Goal: Task Accomplishment & Management: Manage account settings

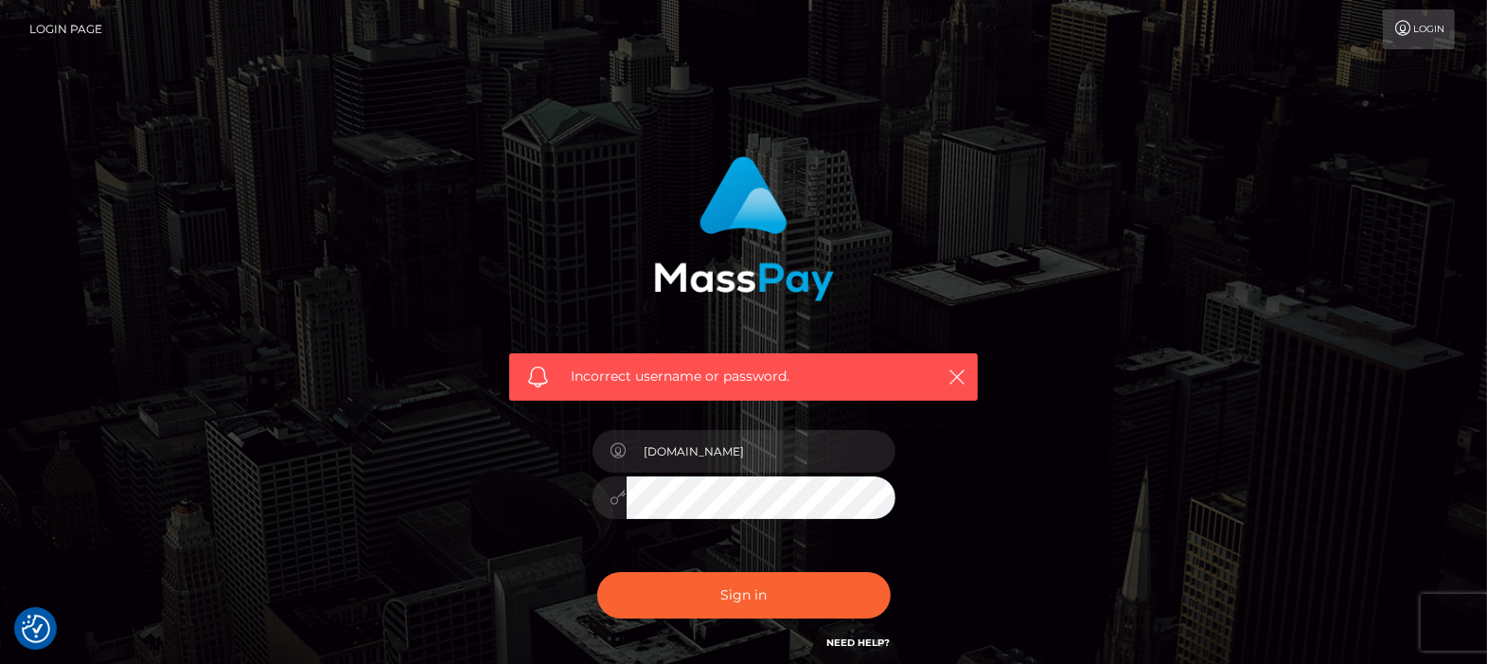
click at [959, 377] on icon "button" at bounding box center [957, 376] width 19 height 19
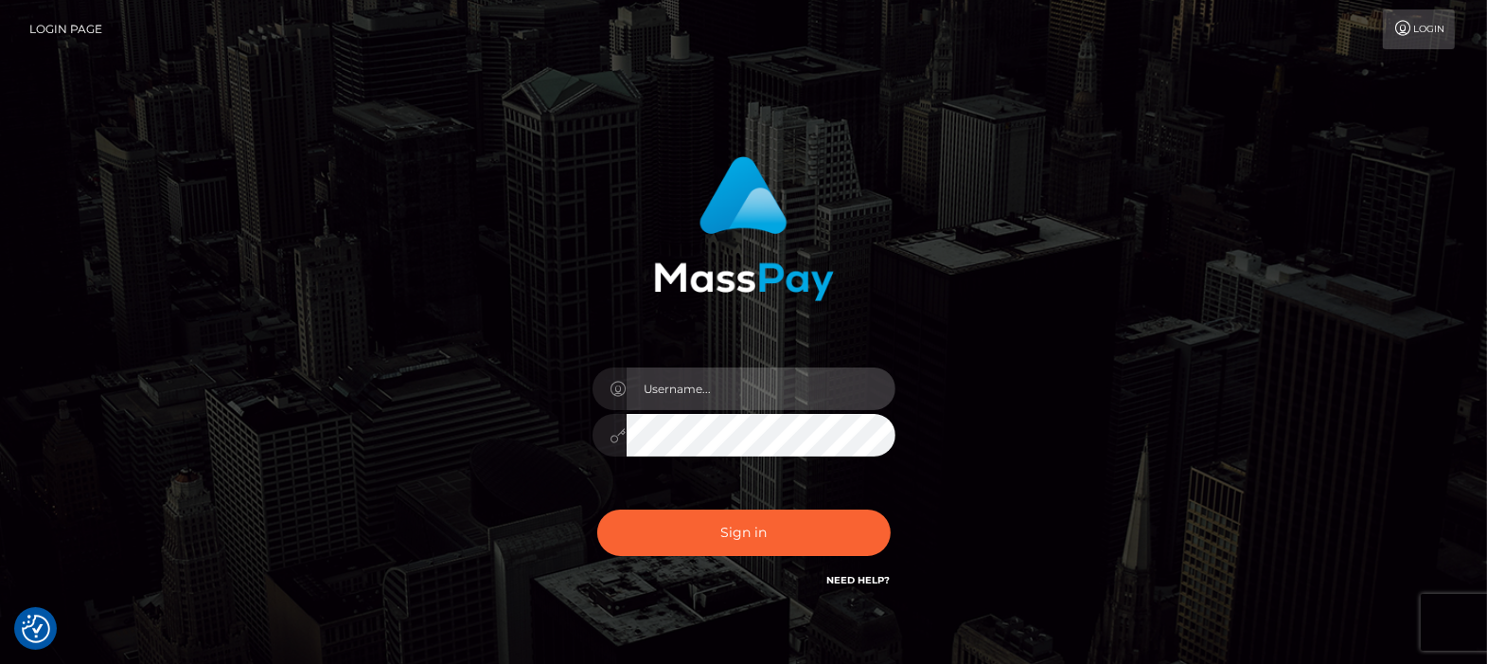
click at [701, 390] on input "text" at bounding box center [761, 388] width 269 height 43
click at [673, 385] on input "text" at bounding box center [761, 388] width 269 height 43
type input "df.es"
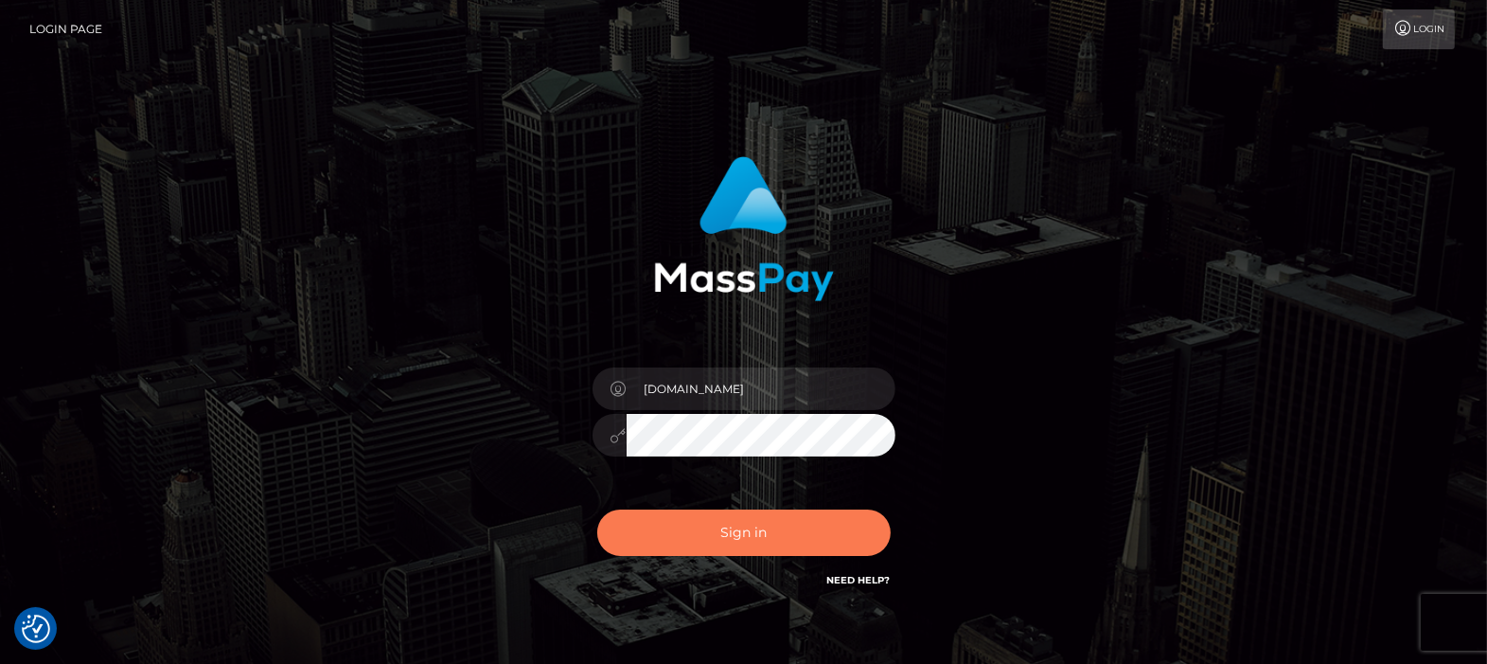
click at [748, 532] on button "Sign in" at bounding box center [743, 532] width 293 height 46
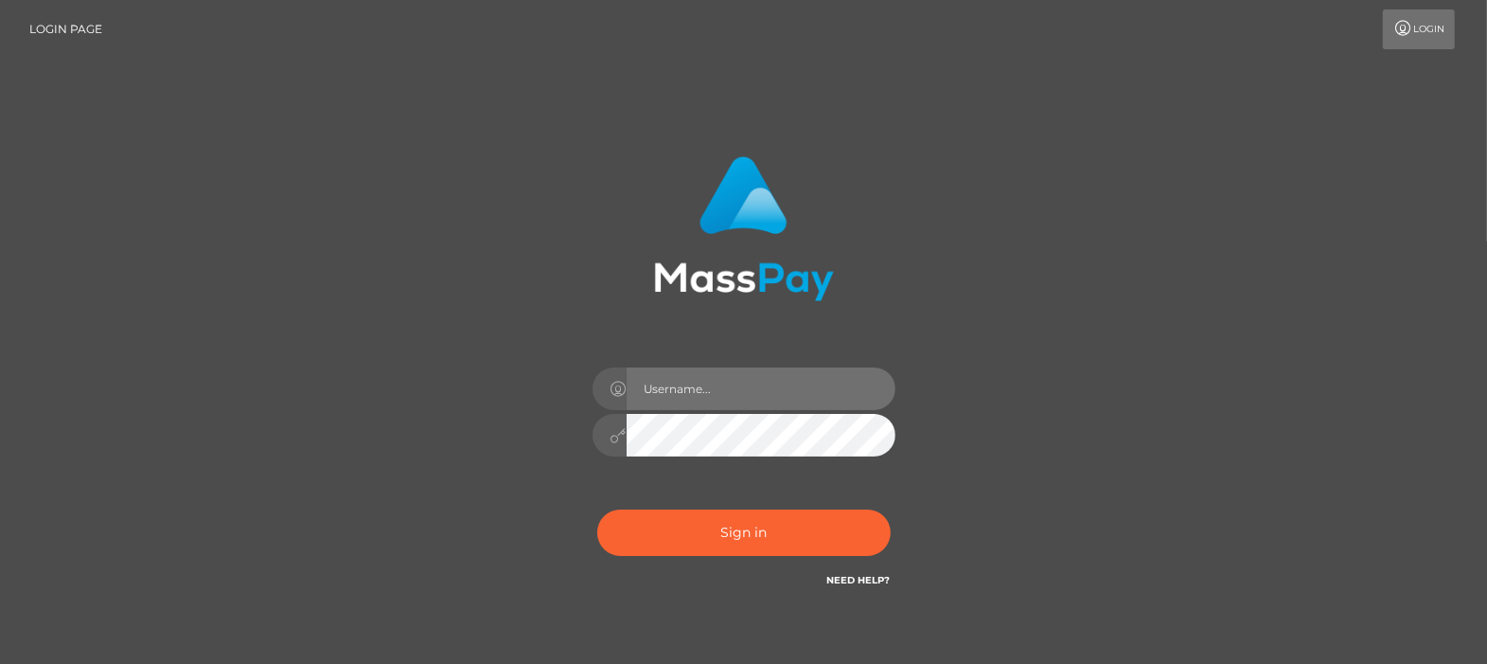
click at [743, 393] on input "text" at bounding box center [761, 388] width 269 height 43
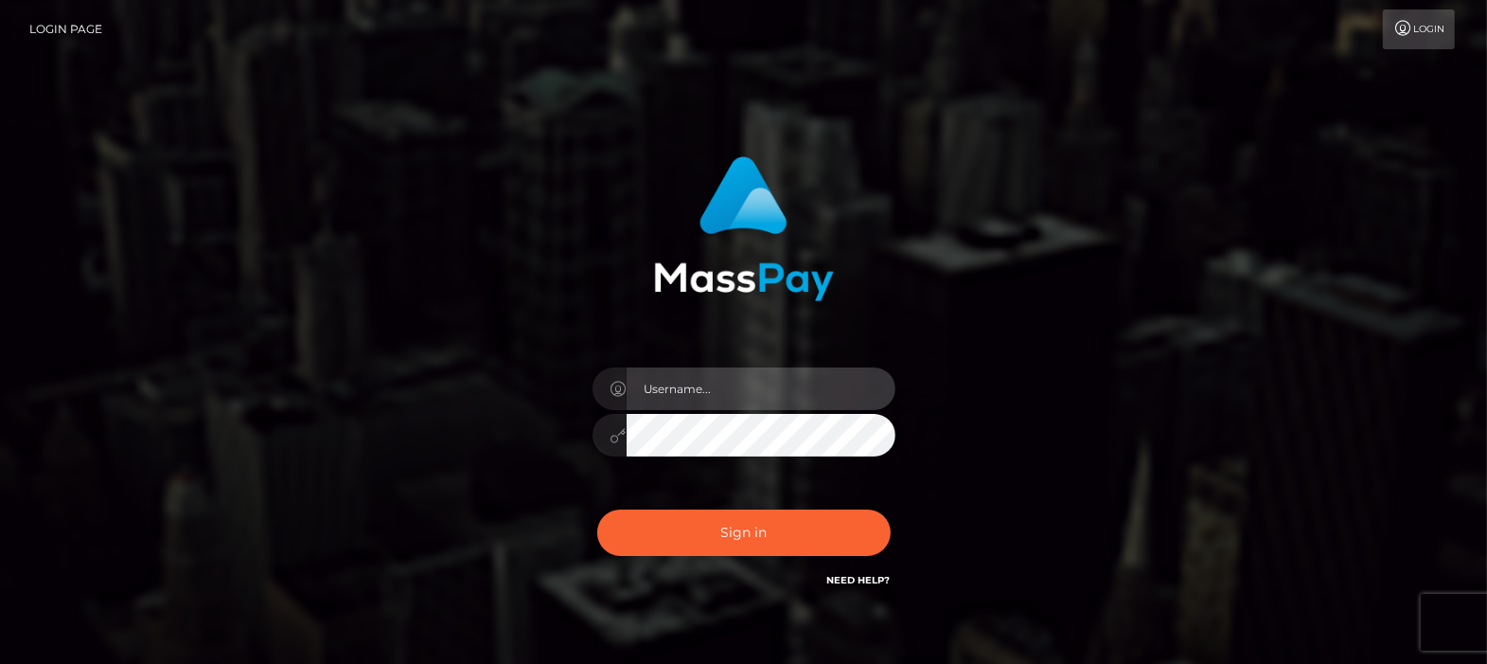
type input "[DOMAIN_NAME]"
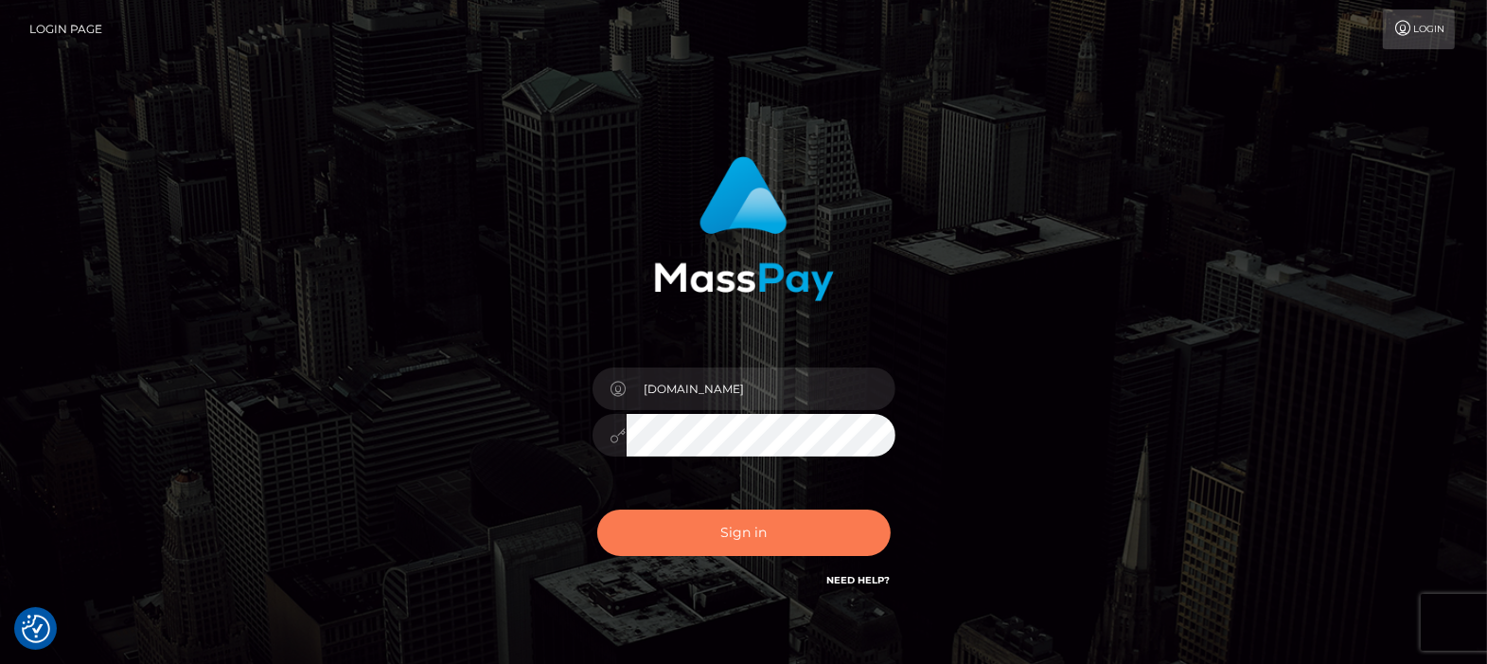
click at [730, 527] on button "Sign in" at bounding box center [743, 532] width 293 height 46
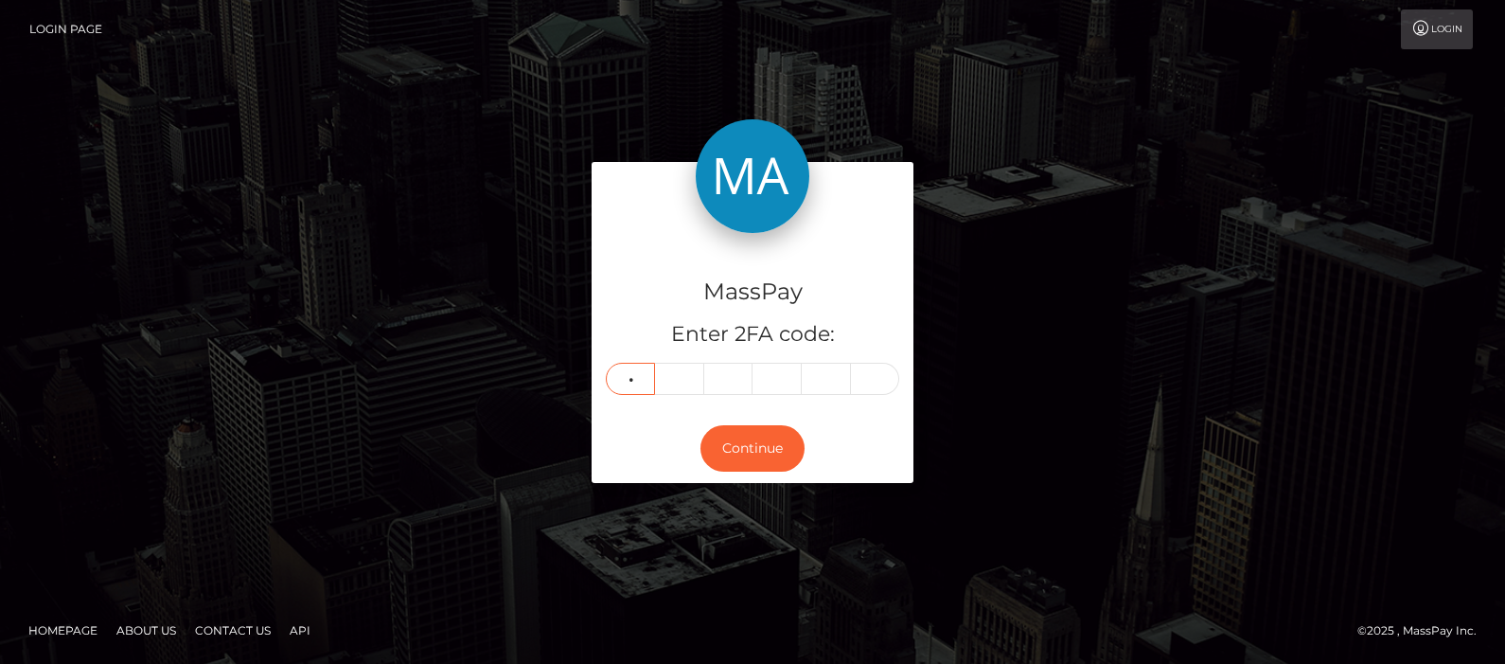
type input "2"
type input "7"
type input "9"
type input "0"
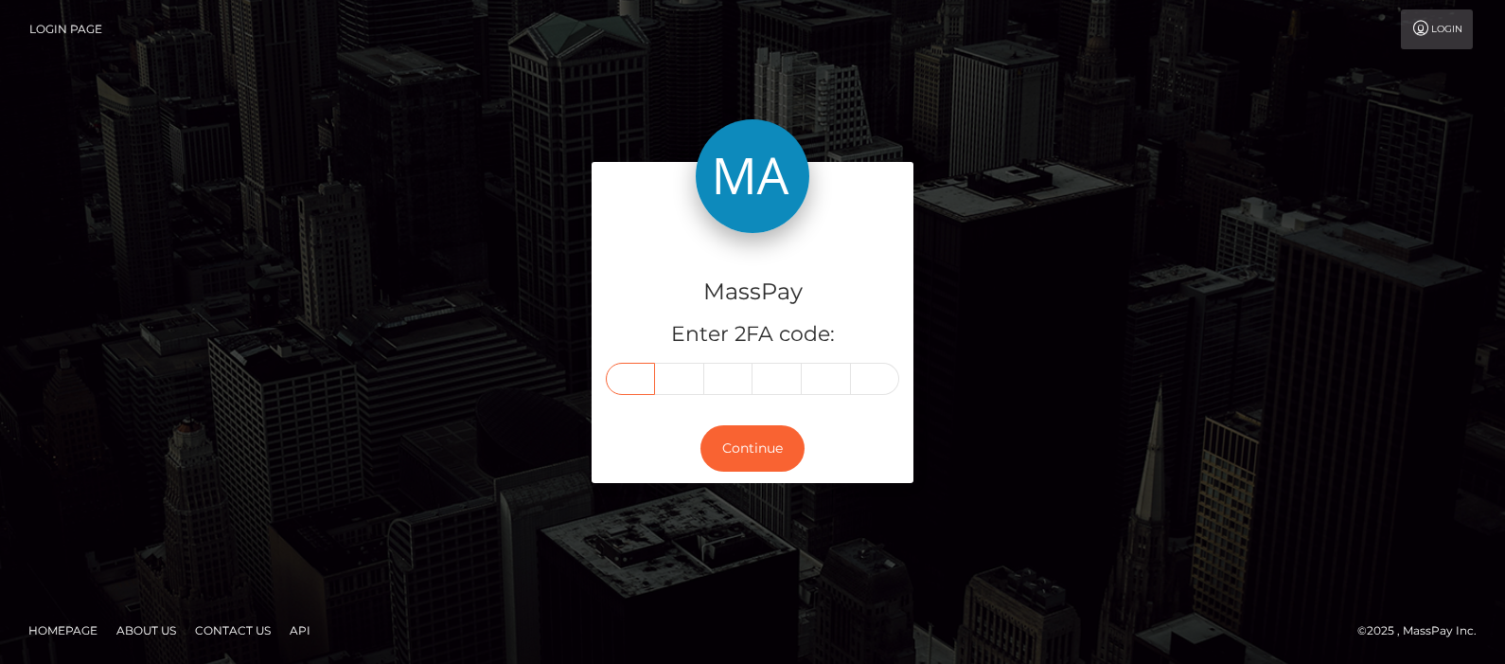
type input "2"
type input "0"
type input "2"
type input "7"
type input "9"
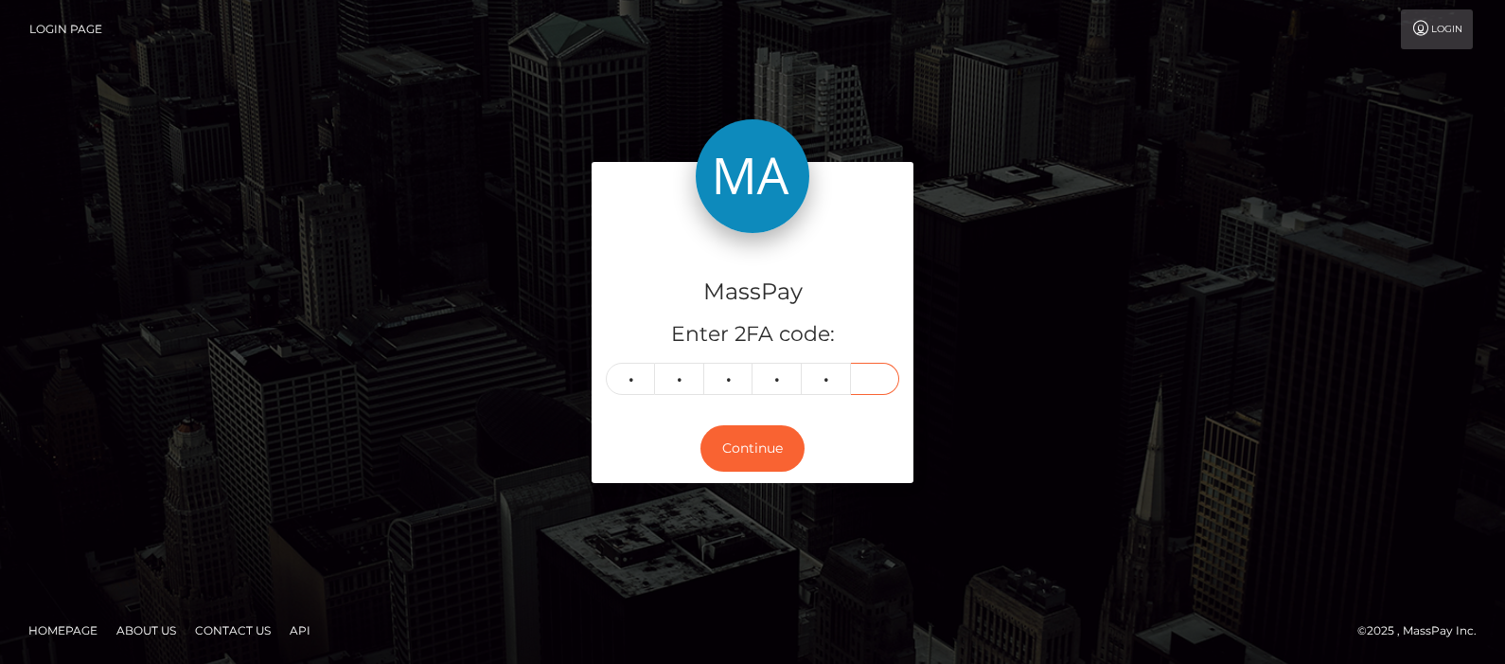
type input "0"
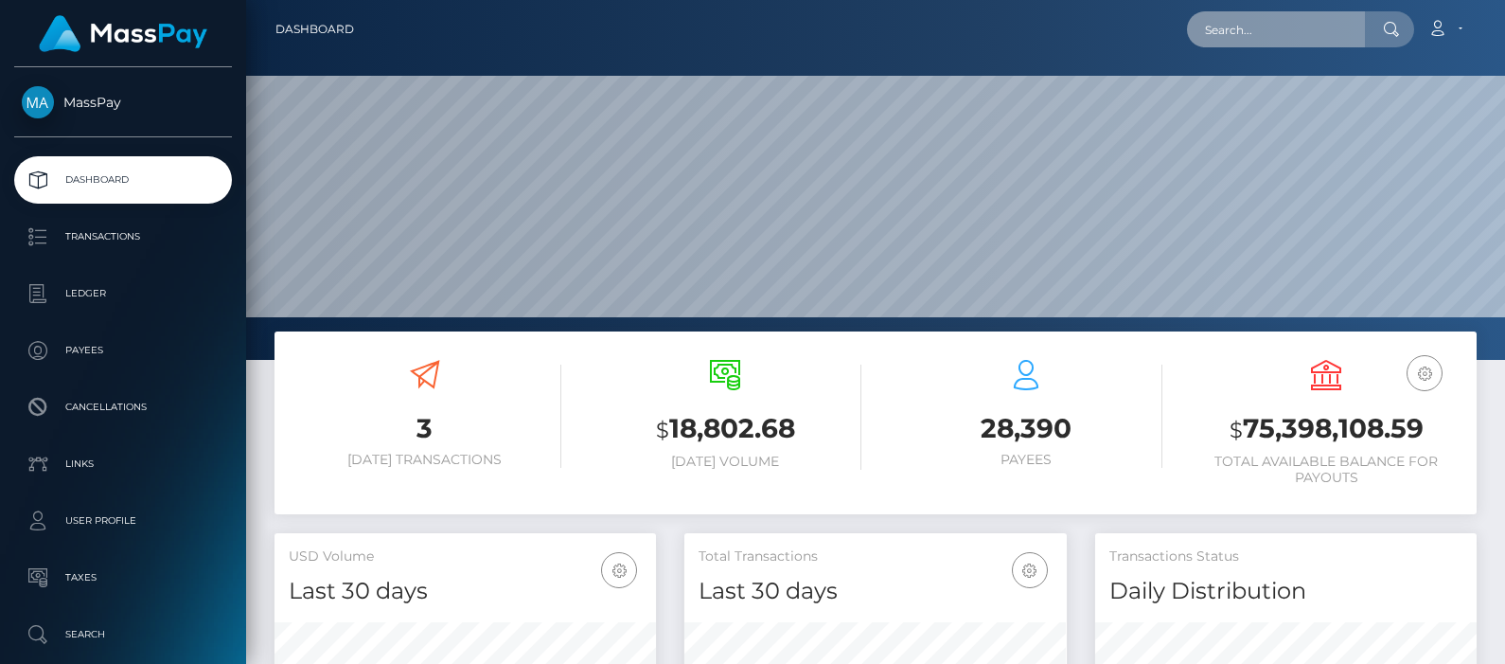
click at [1336, 16] on input "text" at bounding box center [1276, 29] width 178 height 36
click at [1316, 23] on input "text" at bounding box center [1276, 29] width 178 height 36
paste input "[EMAIL_ADDRESS][DOMAIN_NAME]"
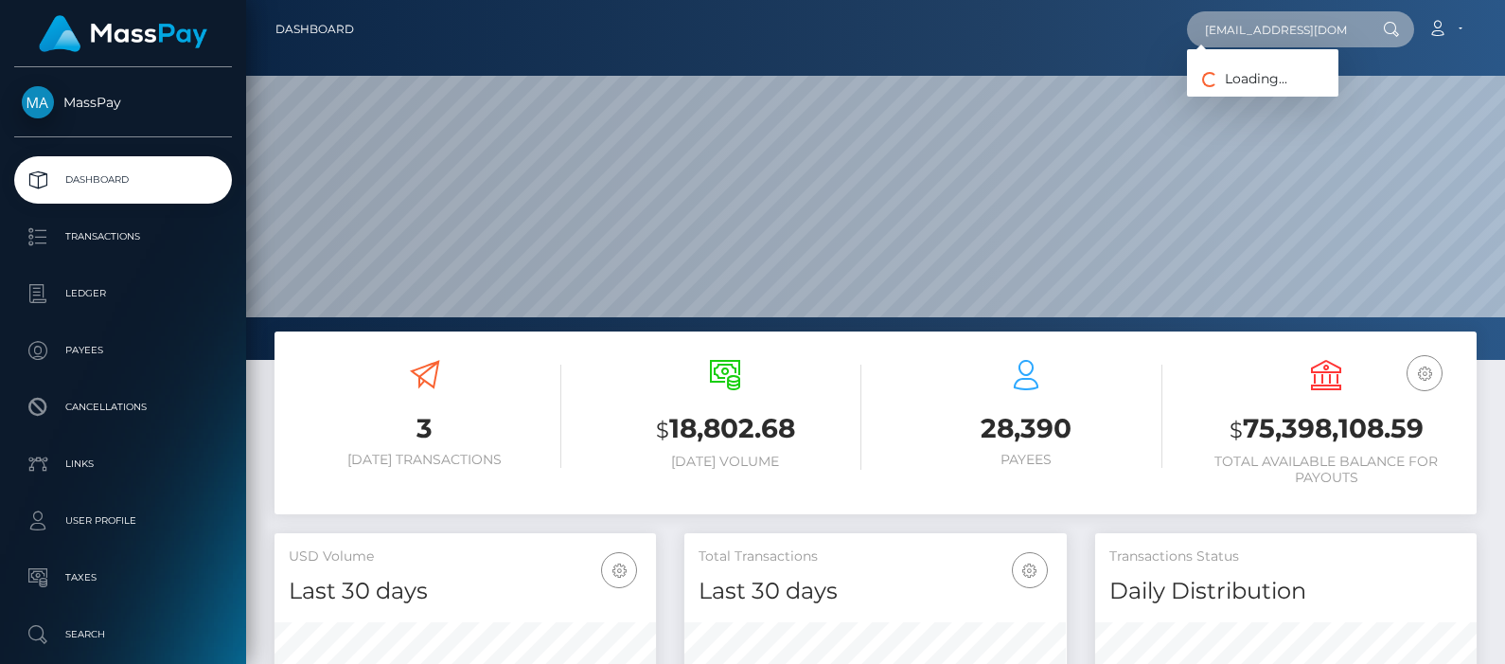
click at [1269, 27] on input "[EMAIL_ADDRESS][DOMAIN_NAME]" at bounding box center [1276, 29] width 178 height 36
click at [1247, 33] on input "[EMAIL_ADDRESS][DOMAIN_NAME]" at bounding box center [1276, 29] width 178 height 36
type input "[EMAIL_ADDRESS][DOMAIN_NAME]"
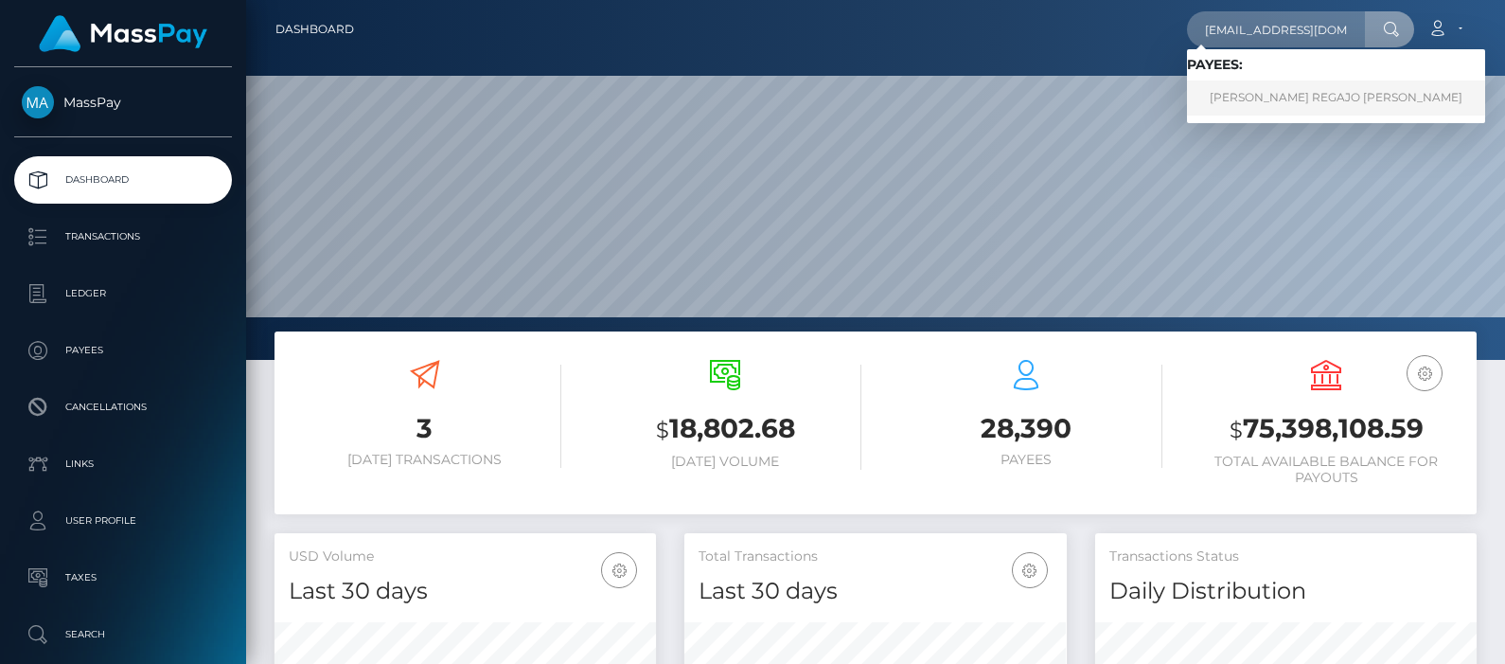
click at [1286, 99] on link "REBECA REGAJO MIGUELEZ" at bounding box center [1336, 97] width 298 height 35
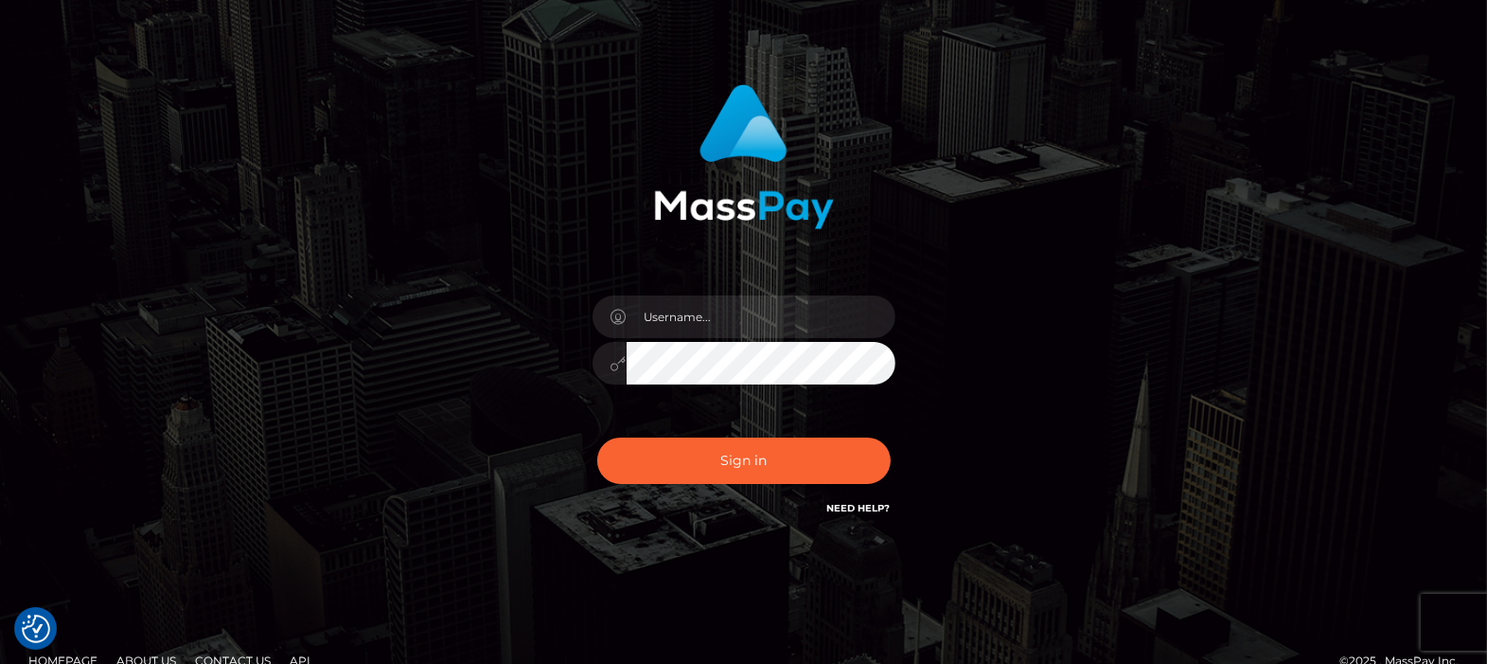
scroll to position [101, 0]
